Goal: Transaction & Acquisition: Purchase product/service

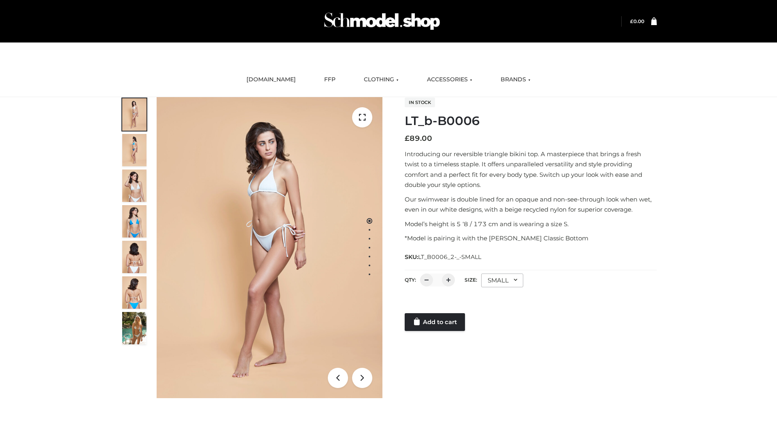
click at [435, 322] on link "Add to cart" at bounding box center [435, 322] width 60 height 18
